Goal: Information Seeking & Learning: Learn about a topic

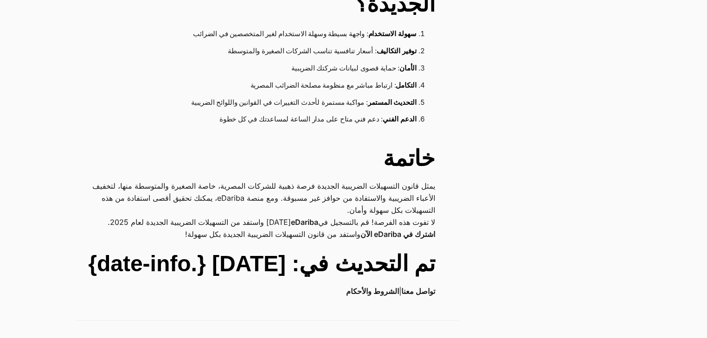
scroll to position [1994, 0]
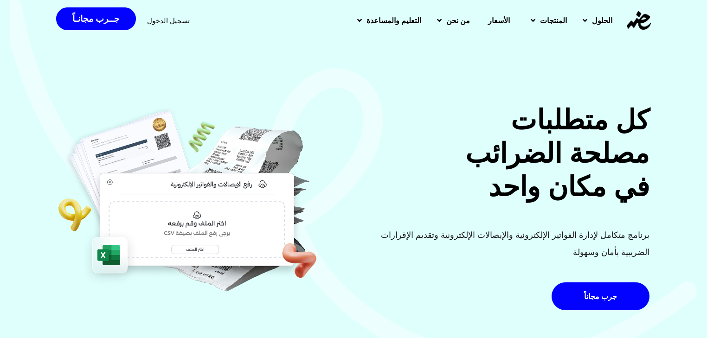
click at [622, 118] on h2 "كل متطلبات مصلحة الضرائب في مكان واحد" at bounding box center [504, 153] width 291 height 100
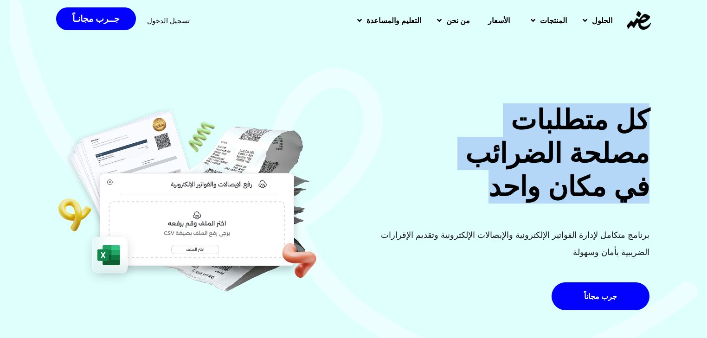
drag, startPoint x: 622, startPoint y: 118, endPoint x: 514, endPoint y: 187, distance: 128.4
click at [514, 187] on h2 "كل متطلبات مصلحة الضرائب في مكان واحد" at bounding box center [504, 153] width 291 height 100
drag, startPoint x: 514, startPoint y: 187, endPoint x: 640, endPoint y: 110, distance: 148.8
click at [640, 110] on h2 "كل متطلبات مصلحة الضرائب في مكان واحد" at bounding box center [504, 153] width 291 height 100
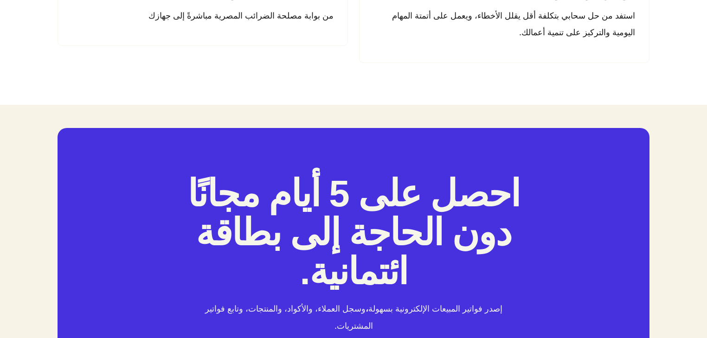
scroll to position [1598, 0]
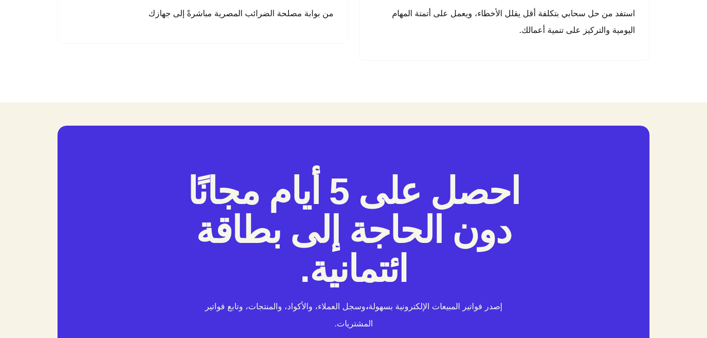
click at [374, 186] on h2 "احصل على 5 أيام مجانًا دون الحاجة إلى بطاقة ائتمانية." at bounding box center [353, 230] width 337 height 117
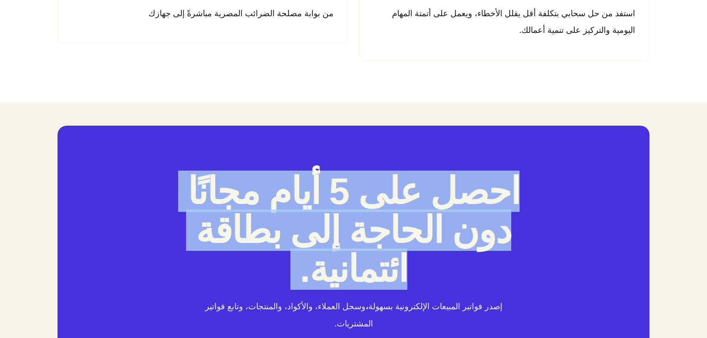
drag, startPoint x: 374, startPoint y: 186, endPoint x: 393, endPoint y: 243, distance: 60.5
click at [393, 243] on h2 "احصل على 5 أيام مجانًا دون الحاجة إلى بطاقة ائتمانية." at bounding box center [353, 230] width 337 height 117
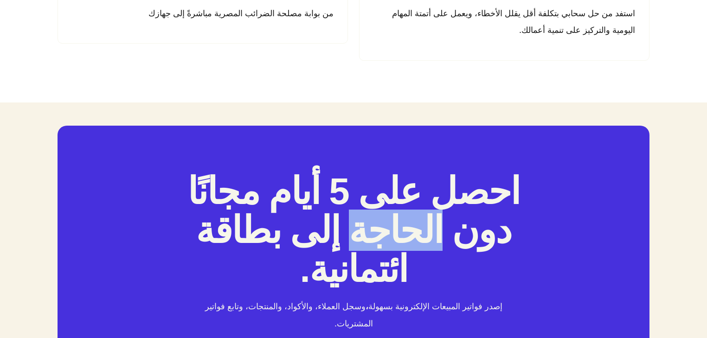
click at [393, 243] on h2 "احصل على 5 أيام مجانًا دون الحاجة إلى بطاقة ائتمانية." at bounding box center [353, 230] width 337 height 117
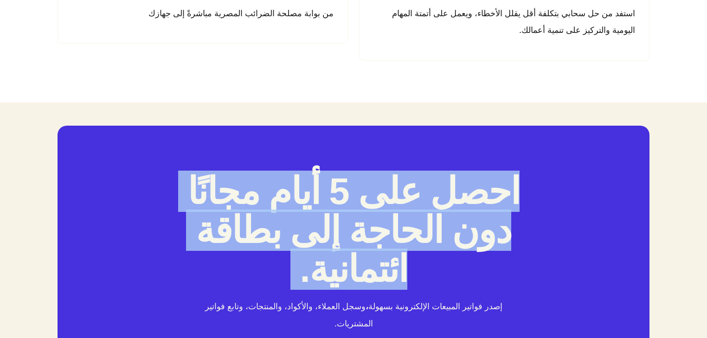
click at [393, 243] on h2 "احصل على 5 أيام مجانًا دون الحاجة إلى بطاقة ائتمانية." at bounding box center [353, 230] width 337 height 117
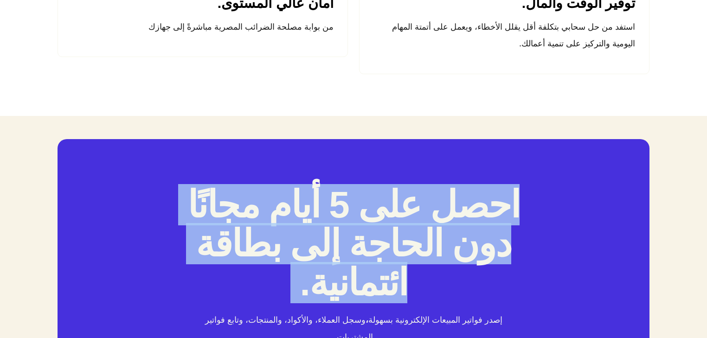
scroll to position [1584, 0]
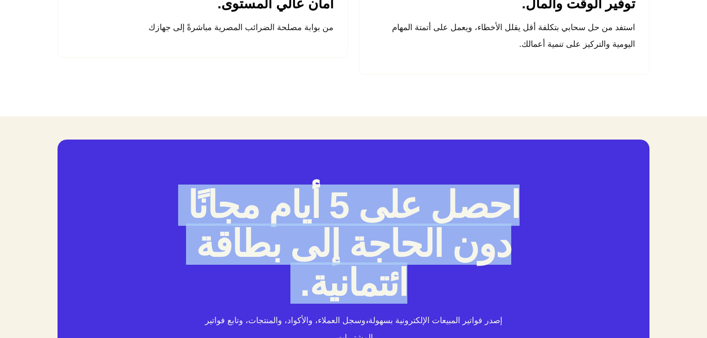
click at [82, 208] on div "احصل على 5 أيام مجانًا دون الحاجة إلى بطاقة ائتمانية. إصدر فواتير المبيعات الإل…" at bounding box center [354, 306] width 592 height 332
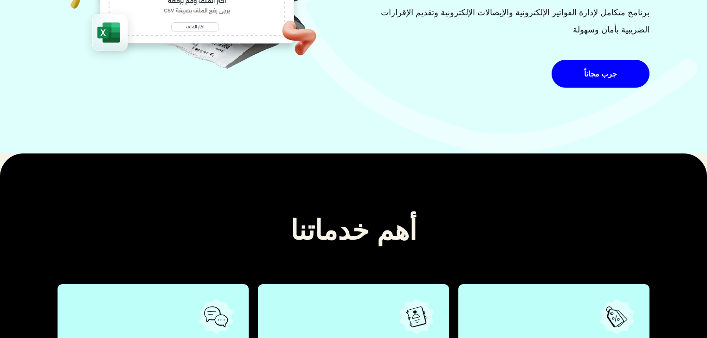
scroll to position [0, 0]
